Goal: Task Accomplishment & Management: Use online tool/utility

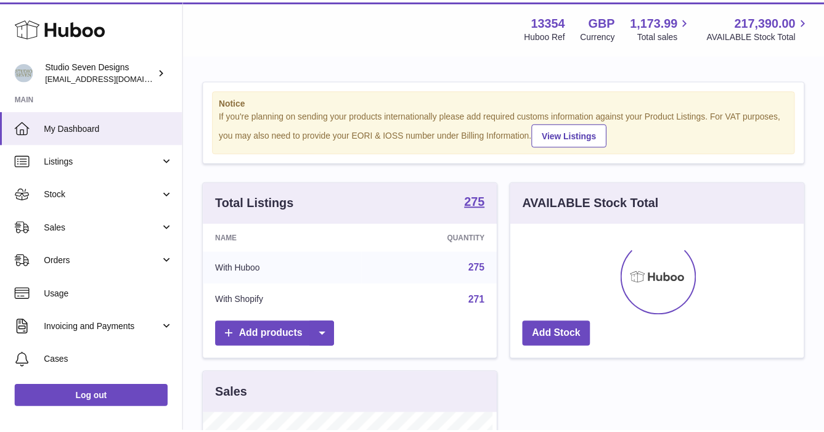
scroll to position [192, 297]
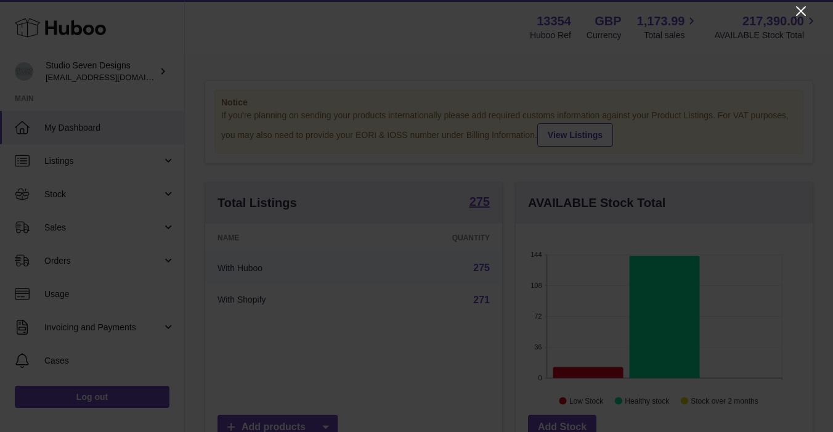
click at [800, 9] on icon "Close" at bounding box center [800, 11] width 15 height 15
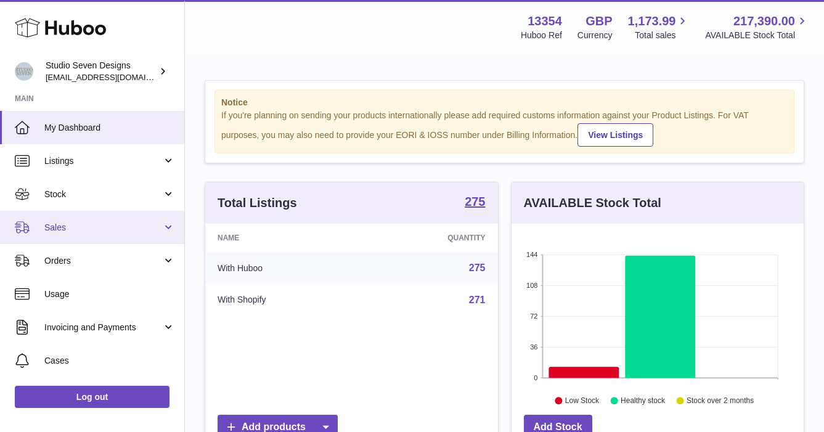
click at [52, 232] on span "Sales" at bounding box center [103, 228] width 118 height 12
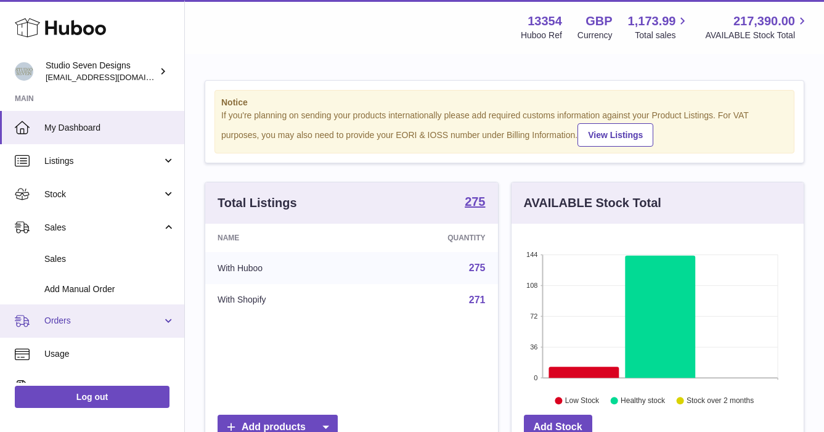
click at [55, 313] on link "Orders" at bounding box center [92, 320] width 184 height 33
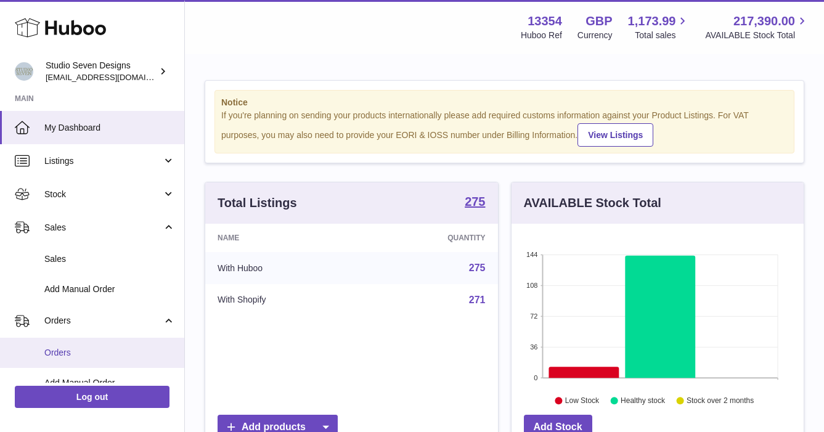
click at [60, 352] on span "Orders" at bounding box center [109, 353] width 131 height 12
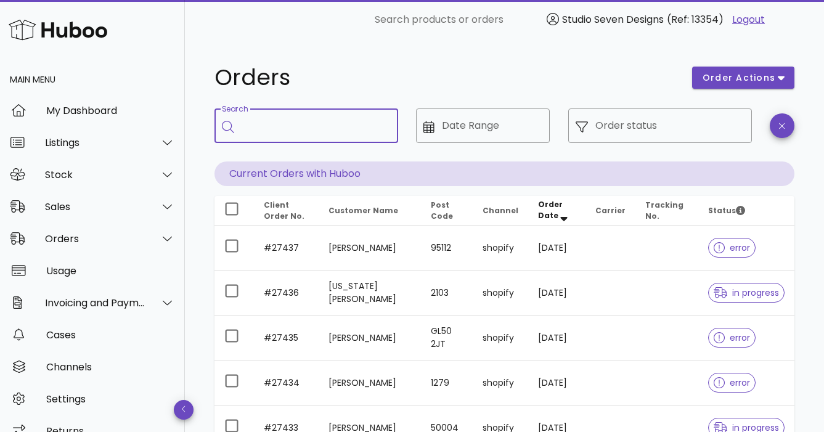
click at [264, 133] on input "Search" at bounding box center [314, 126] width 147 height 20
type input "*****"
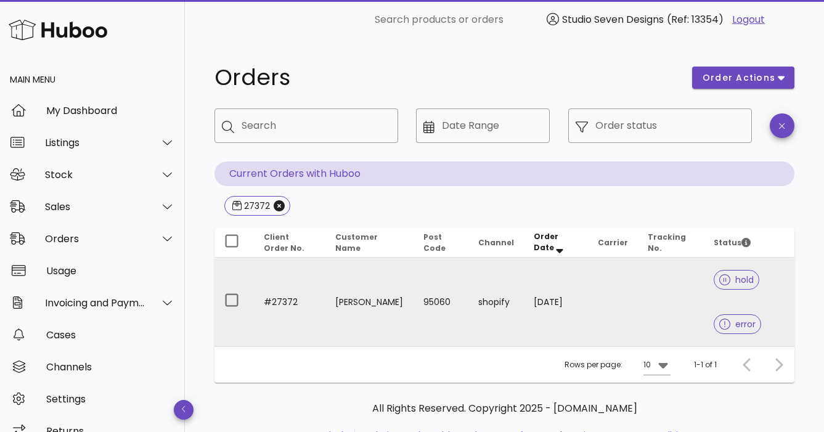
click at [681, 283] on td at bounding box center [671, 302] width 67 height 89
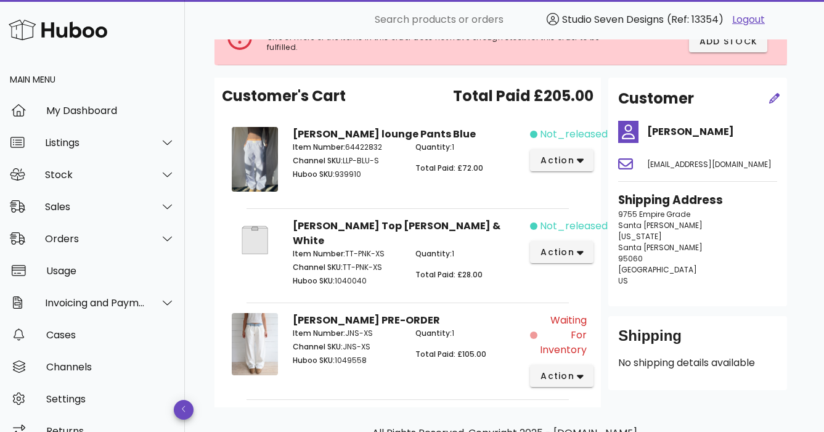
scroll to position [99, 0]
click at [581, 370] on icon "button" at bounding box center [580, 375] width 7 height 11
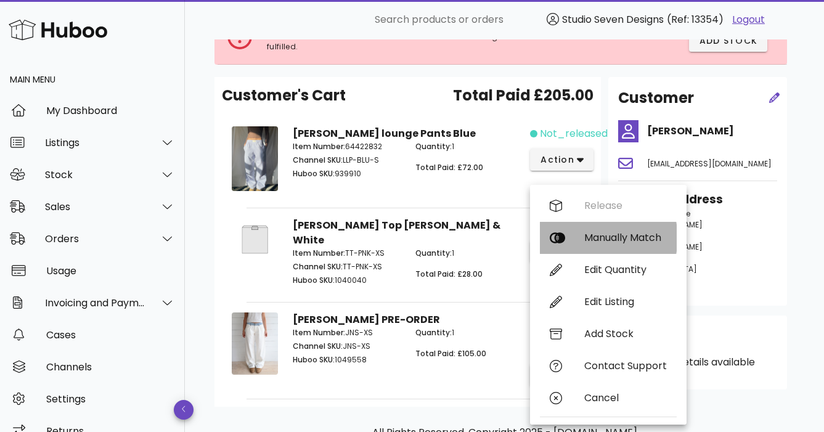
click at [619, 237] on div "Manually Match" at bounding box center [625, 238] width 83 height 12
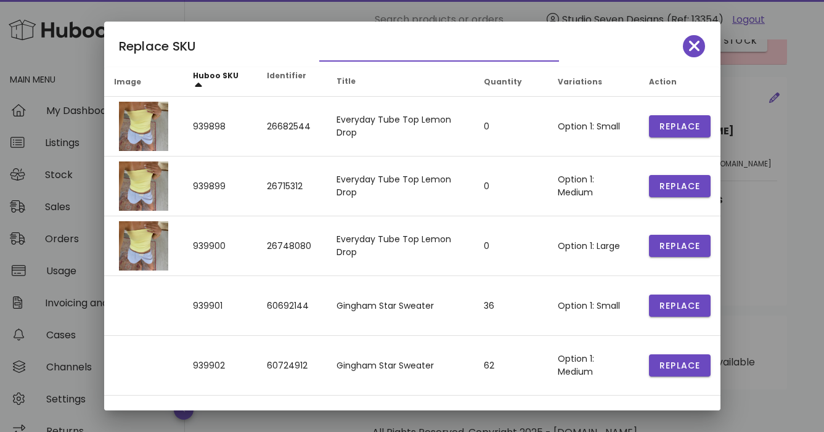
click at [371, 44] on input "text" at bounding box center [430, 51] width 222 height 20
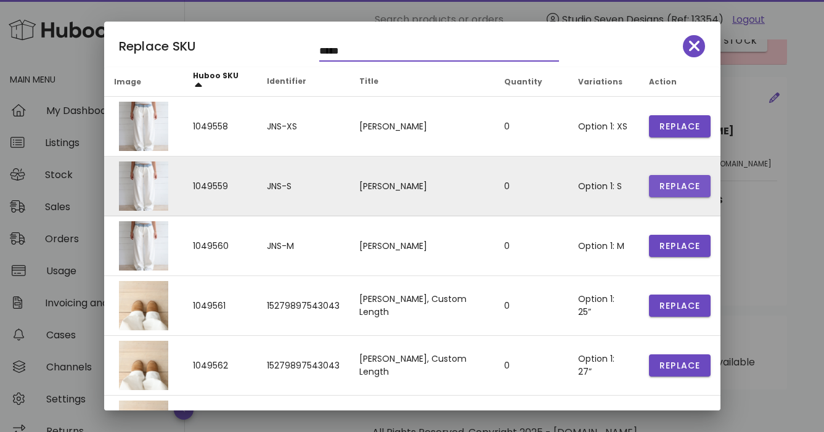
type input "*****"
click at [673, 186] on span "Replace" at bounding box center [680, 186] width 42 height 13
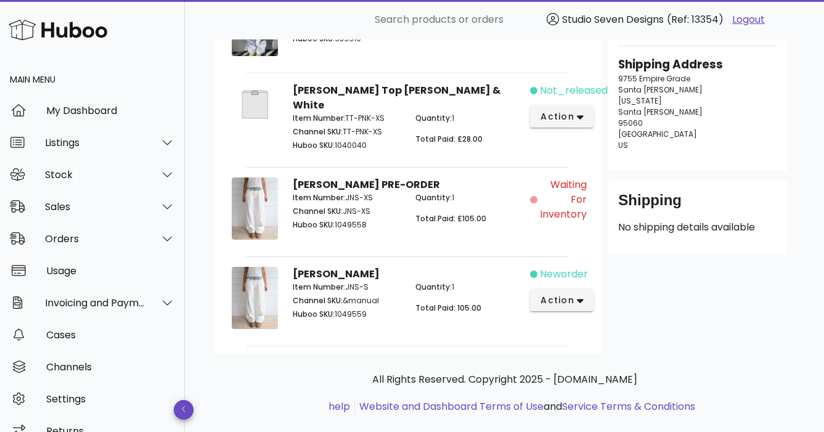
scroll to position [155, 0]
click at [543, 197] on span "Waiting for Inventory" at bounding box center [563, 199] width 47 height 44
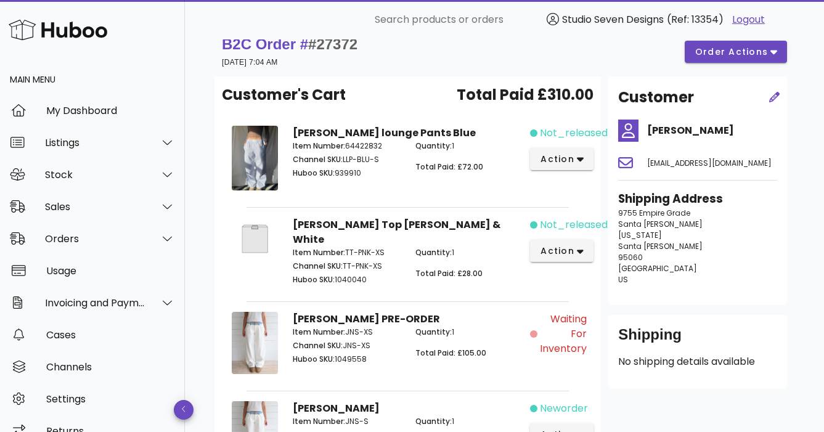
scroll to position [0, 0]
